Goal: Transaction & Acquisition: Purchase product/service

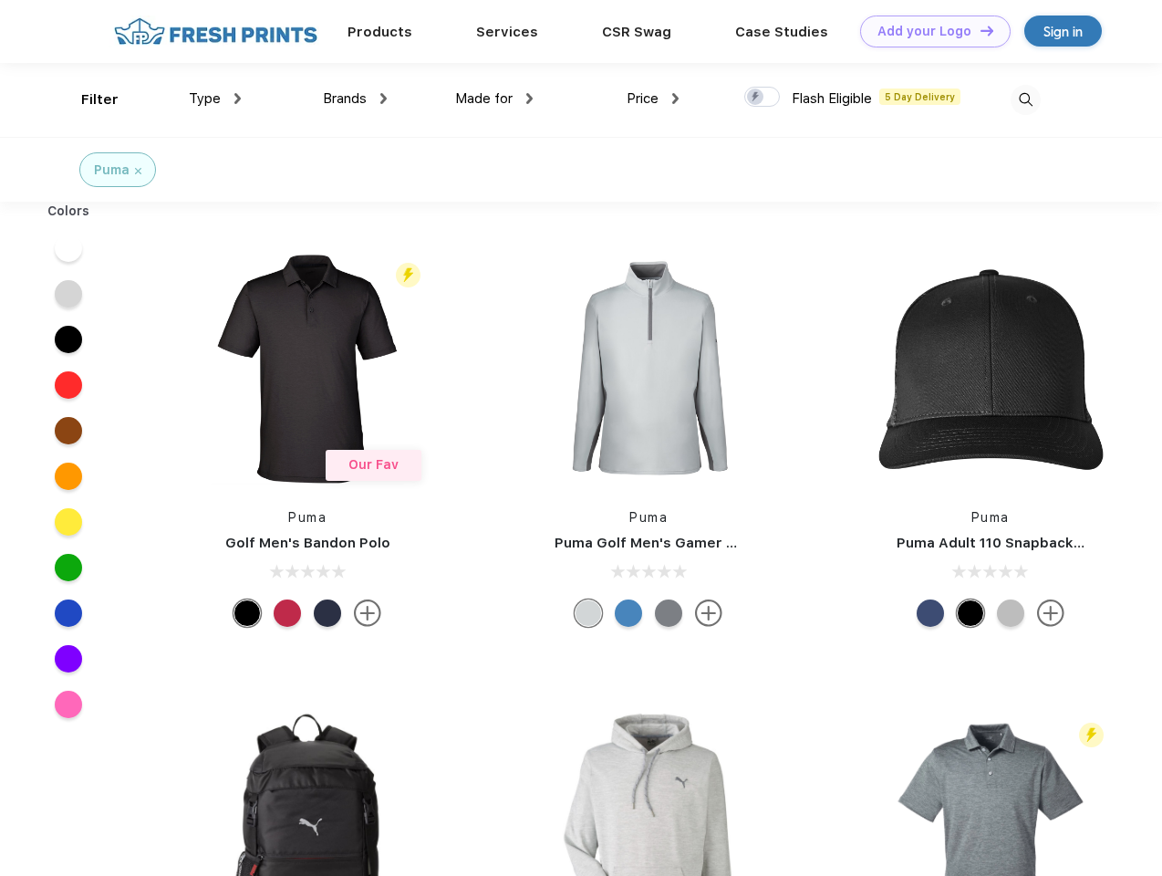
click at [928, 31] on link "Add your Logo Design Tool" at bounding box center [935, 32] width 150 height 32
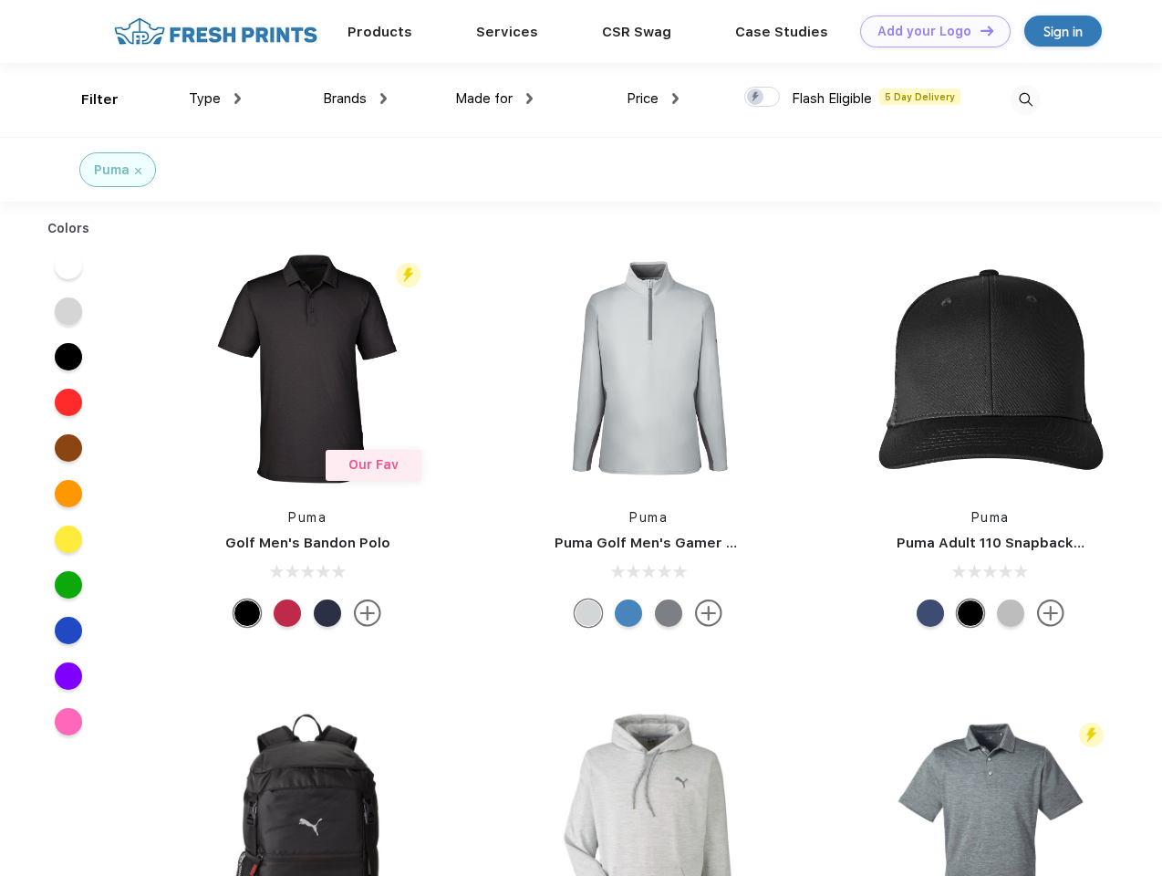
click at [0, 0] on div "Design Tool" at bounding box center [0, 0] width 0 height 0
click at [979, 30] on link "Add your Logo Design Tool" at bounding box center [935, 32] width 150 height 32
click at [88, 99] on div "Filter" at bounding box center [99, 99] width 37 height 21
click at [215, 98] on span "Type" at bounding box center [205, 98] width 32 height 16
click at [355, 98] on span "Brands" at bounding box center [345, 98] width 44 height 16
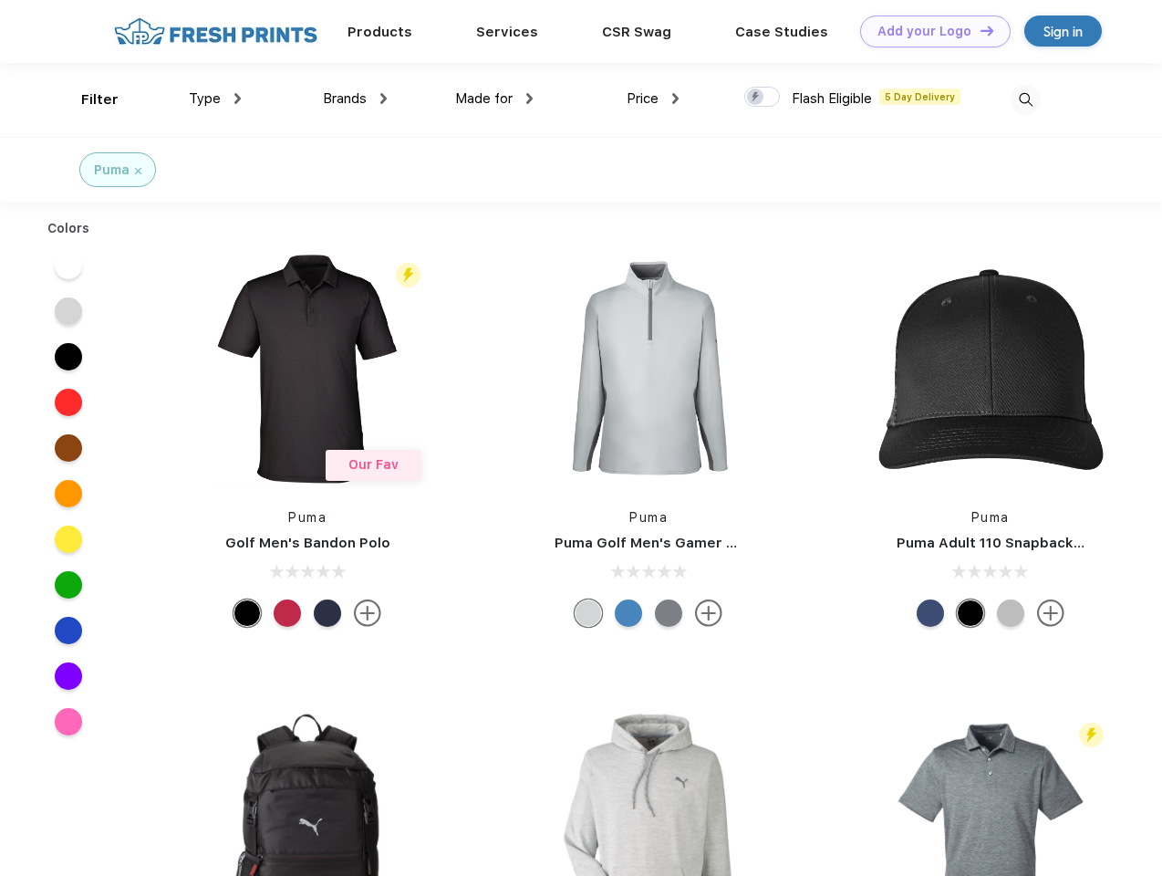
click at [494, 98] on span "Made for" at bounding box center [483, 98] width 57 height 16
click at [653, 98] on span "Price" at bounding box center [643, 98] width 32 height 16
click at [762, 98] on div at bounding box center [762, 97] width 36 height 20
click at [756, 98] on input "checkbox" at bounding box center [750, 92] width 12 height 12
click at [1025, 99] on img at bounding box center [1026, 100] width 30 height 30
